Goal: Task Accomplishment & Management: Manage account settings

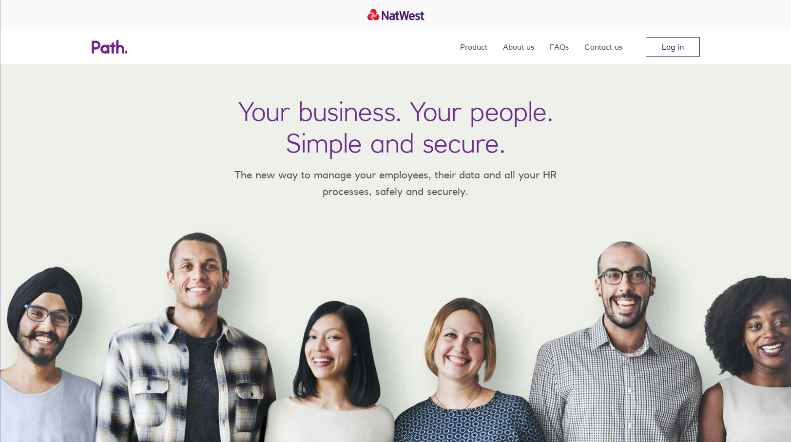
click at [685, 44] on link "Log in" at bounding box center [673, 46] width 54 height 19
click at [673, 57] on nav "Product About us FAQs Contact us Log in" at bounding box center [580, 46] width 240 height 35
click at [671, 51] on link "Log in" at bounding box center [673, 46] width 54 height 19
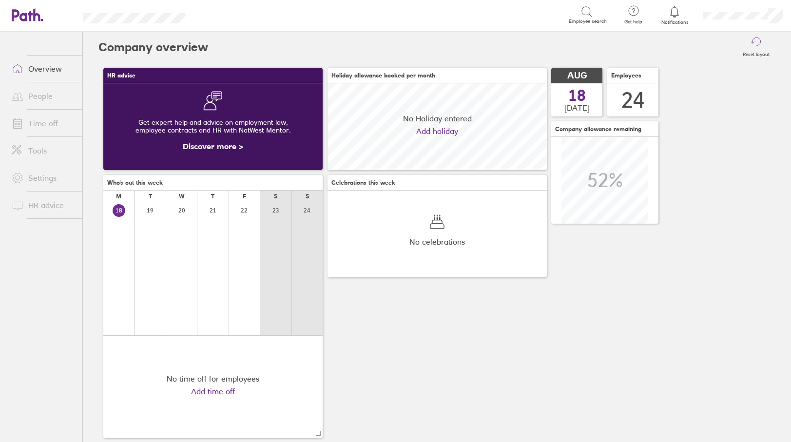
scroll to position [87, 219]
click at [40, 118] on link "Time off" at bounding box center [43, 123] width 78 height 19
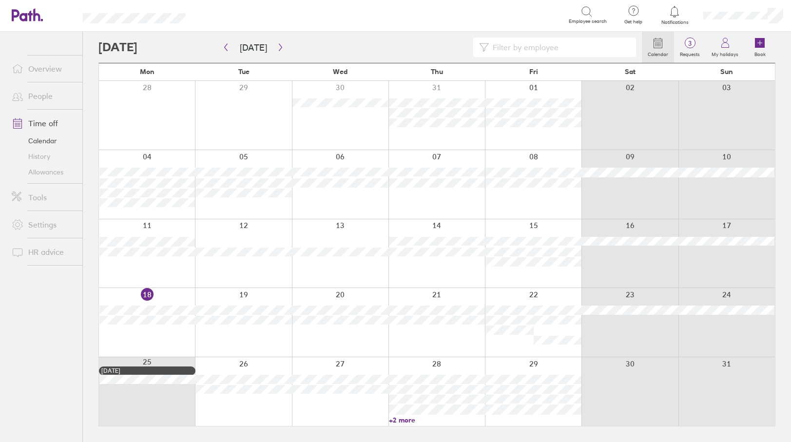
click at [404, 421] on link "+2 more" at bounding box center [437, 420] width 96 height 9
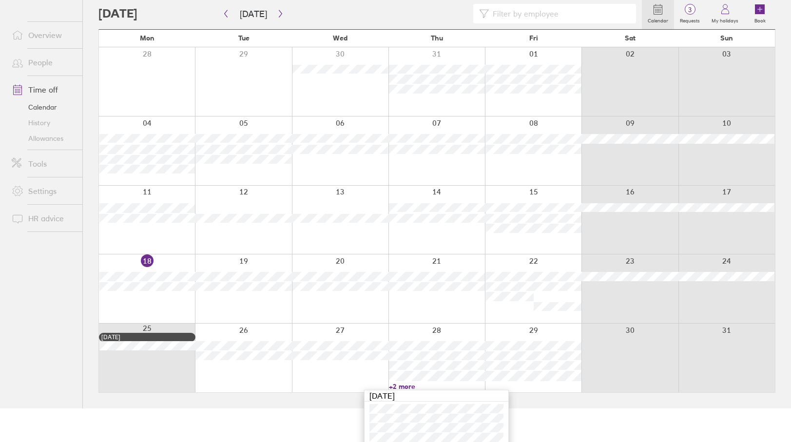
scroll to position [59, 0]
